Goal: Task Accomplishment & Management: Use online tool/utility

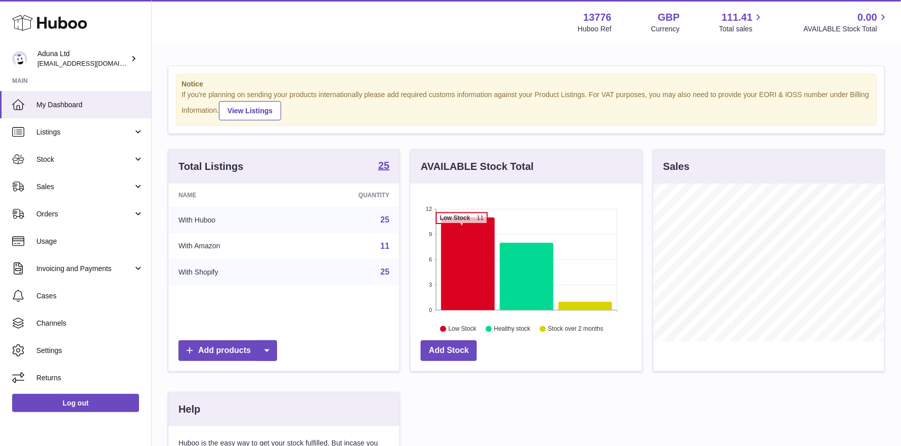
scroll to position [157, 232]
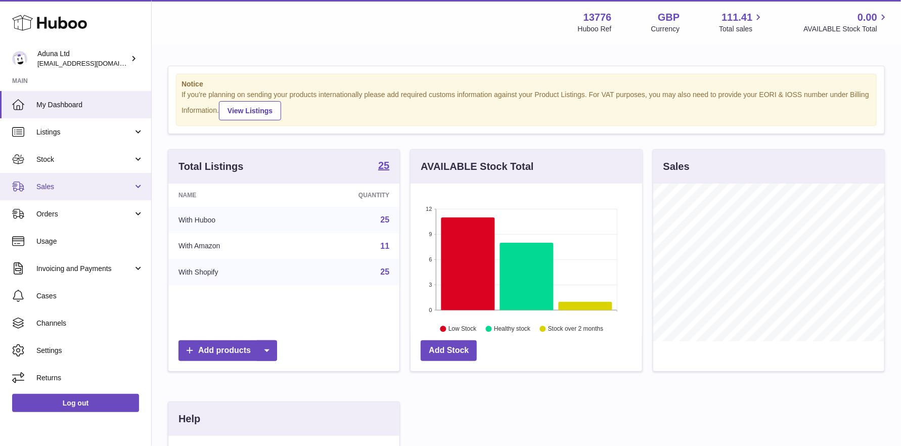
click at [67, 182] on span "Sales" at bounding box center [84, 187] width 97 height 10
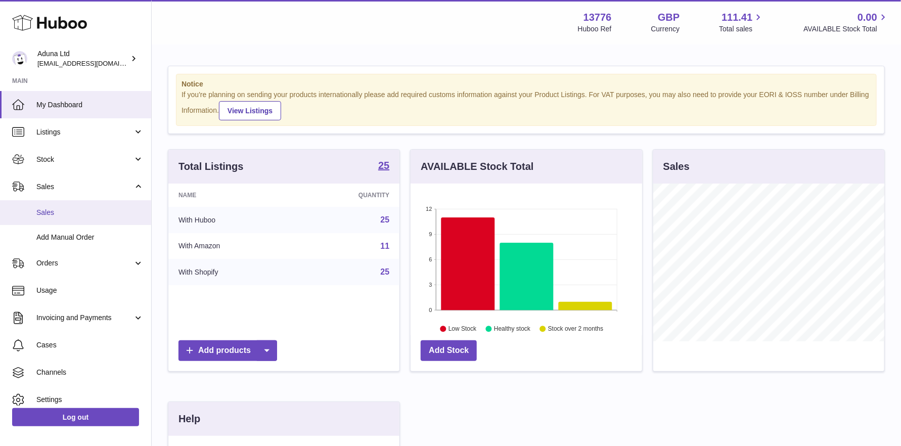
click at [77, 207] on link "Sales" at bounding box center [75, 212] width 151 height 25
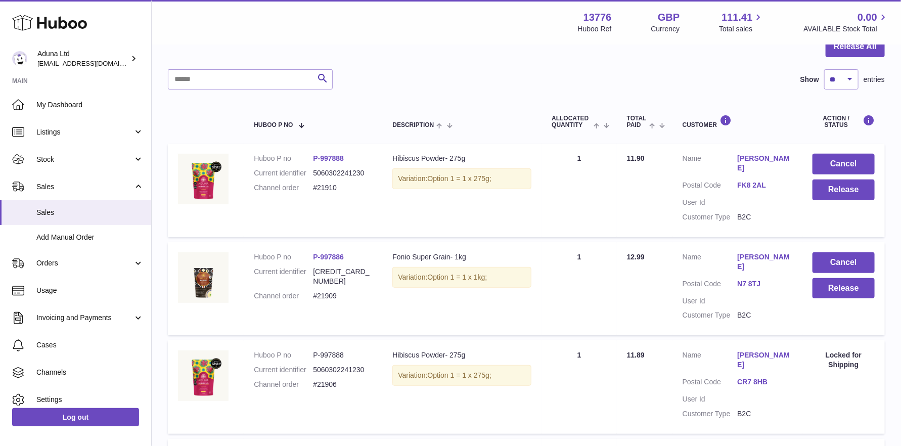
scroll to position [152, 0]
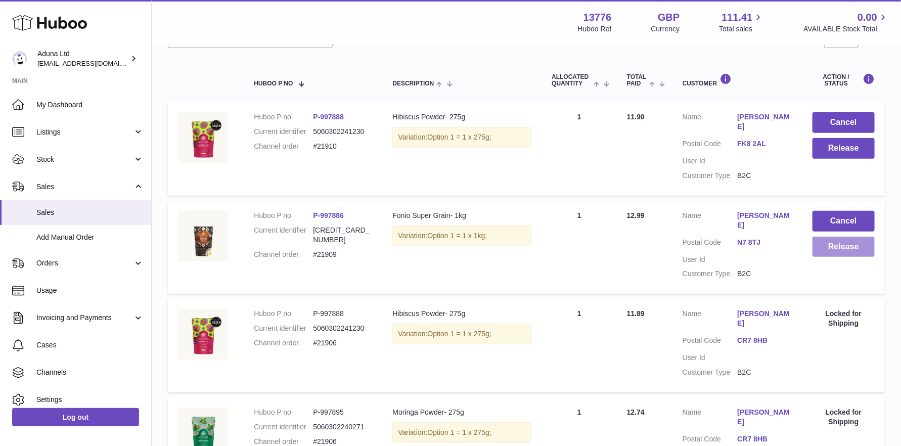
click at [844, 239] on button "Release" at bounding box center [844, 247] width 62 height 21
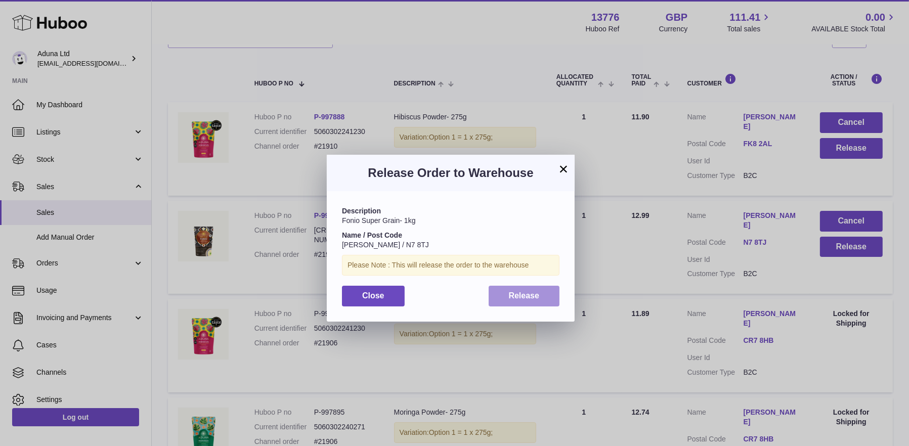
click at [514, 292] on span "Release" at bounding box center [524, 295] width 31 height 9
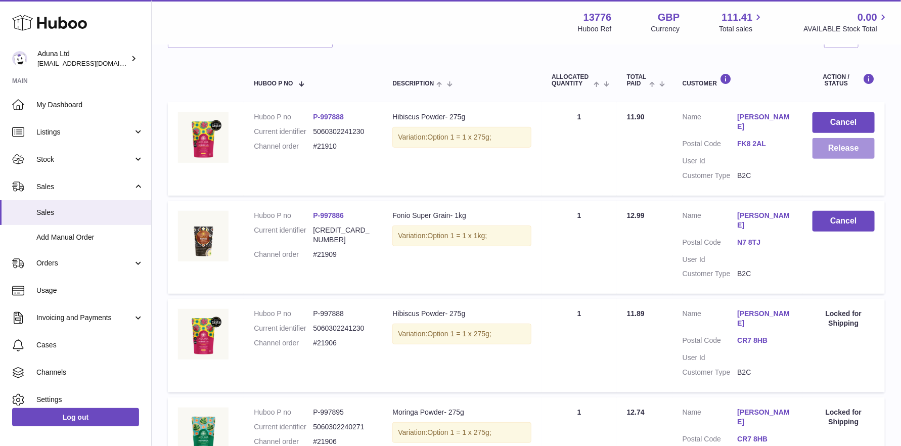
click at [825, 153] on button "Release" at bounding box center [844, 148] width 62 height 21
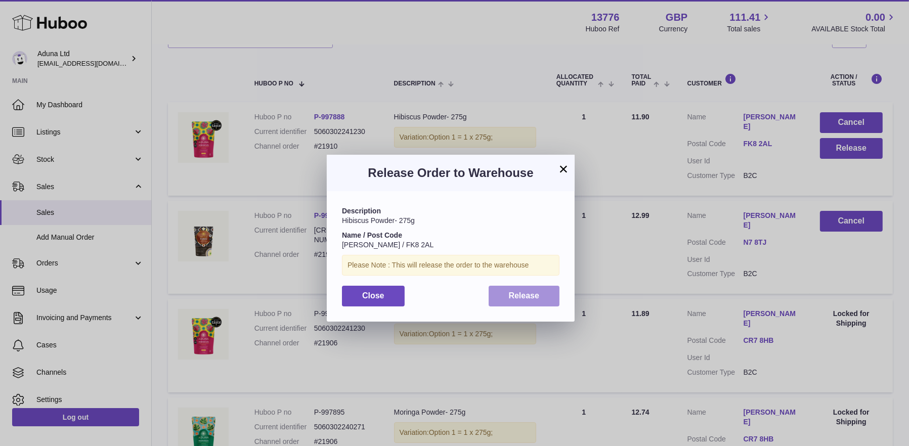
click at [509, 300] on button "Release" at bounding box center [523, 296] width 71 height 21
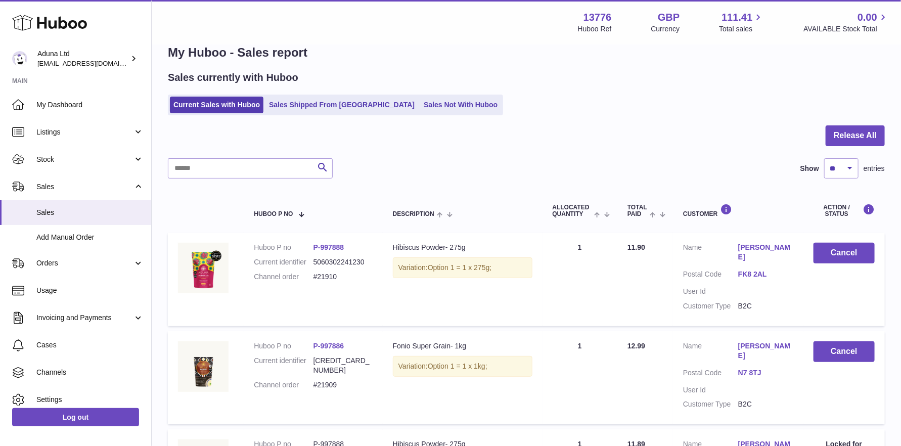
scroll to position [0, 0]
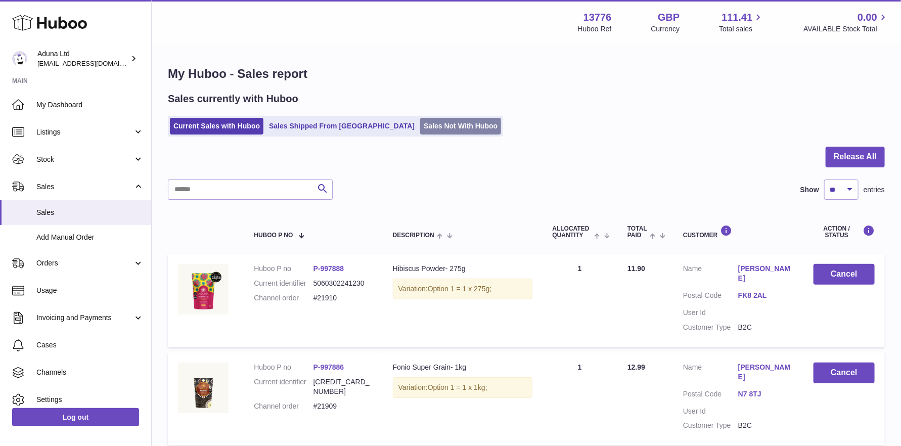
click at [420, 124] on link "Sales Not With Huboo" at bounding box center [460, 126] width 81 height 17
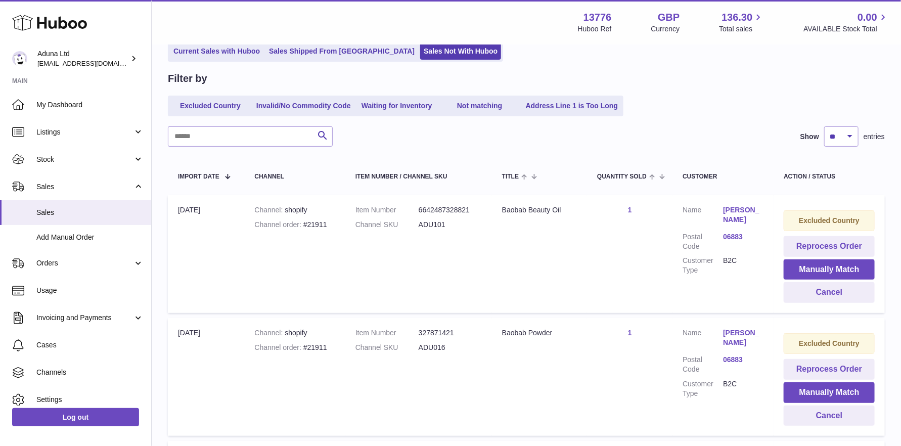
scroll to position [19, 0]
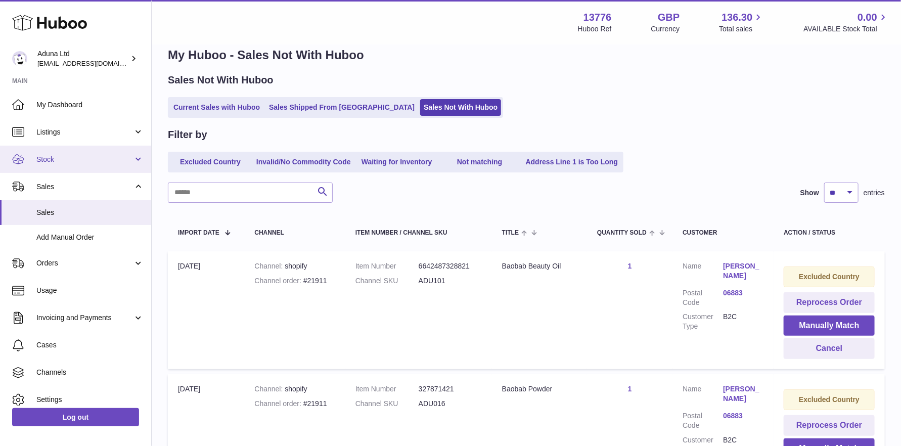
click at [88, 158] on span "Stock" at bounding box center [84, 160] width 97 height 10
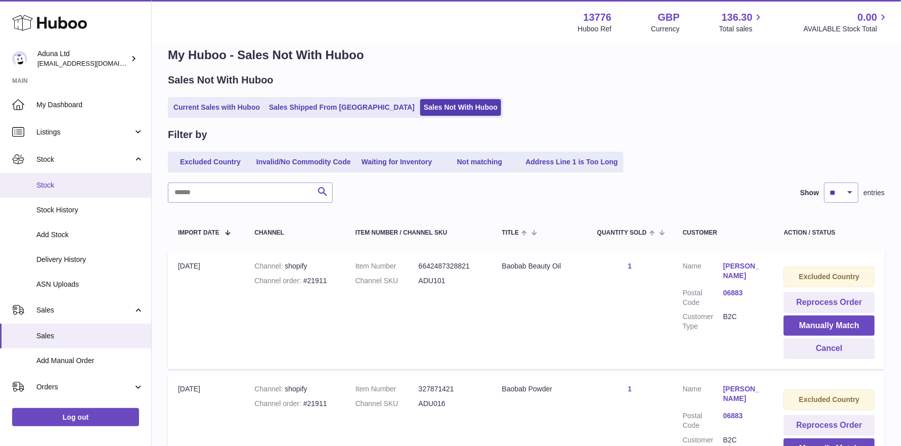
click at [82, 178] on link "Stock" at bounding box center [75, 185] width 151 height 25
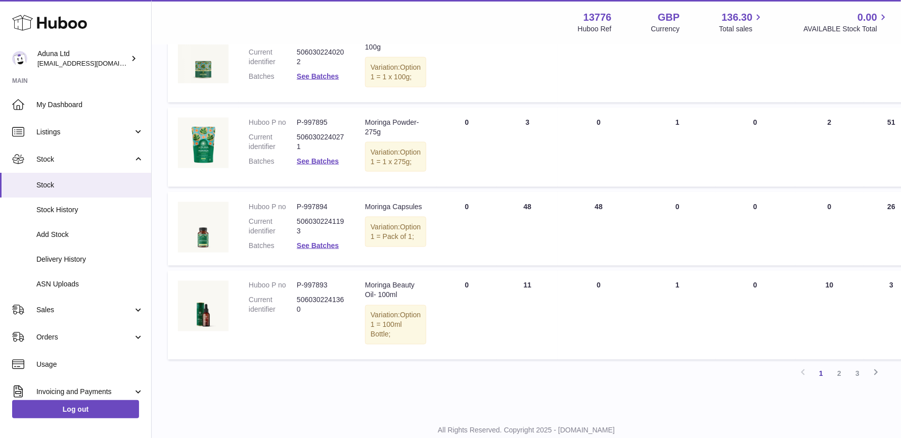
scroll to position [684, 0]
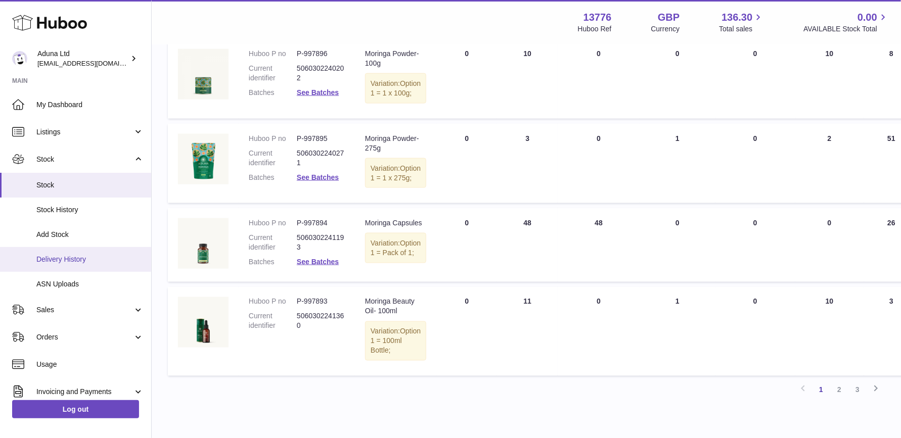
click at [80, 255] on span "Delivery History" at bounding box center [89, 260] width 107 height 10
